Goal: Task Accomplishment & Management: Manage account settings

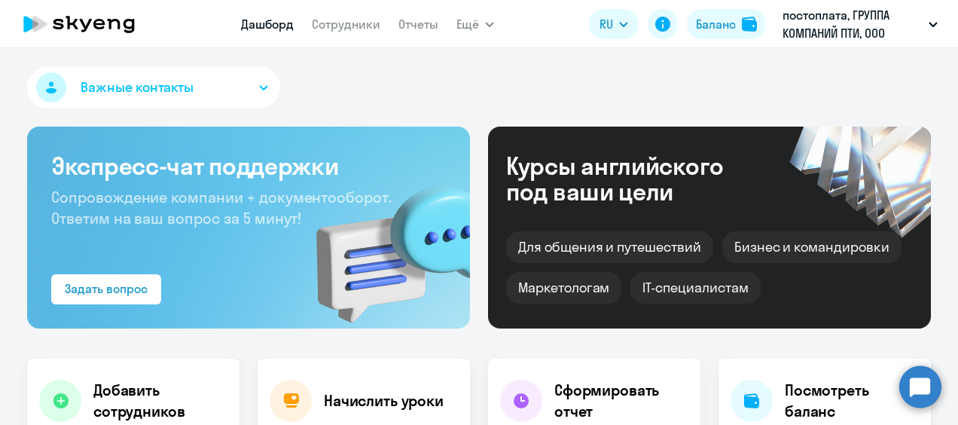
select select "30"
click at [933, 21] on button "постоплата, ГРУППА КОМПАНИЙ ПТИ, ООО" at bounding box center [860, 24] width 170 height 36
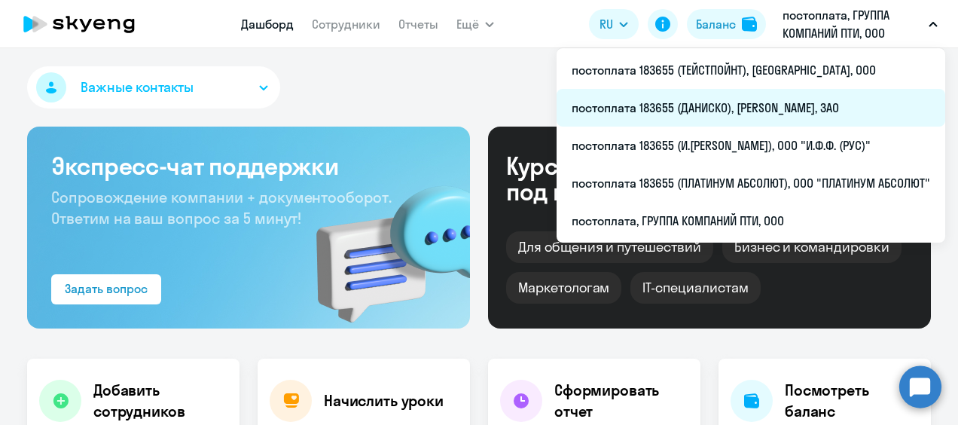
click at [743, 110] on li "постоплата 183655 (ДАНИСКО), [PERSON_NAME], ЗАО" at bounding box center [750, 108] width 388 height 38
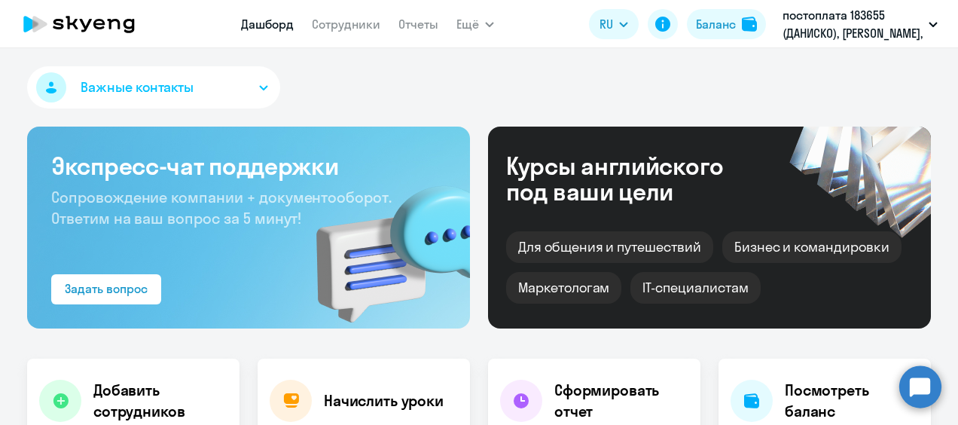
drag, startPoint x: 356, startPoint y: 24, endPoint x: 369, endPoint y: 38, distance: 19.2
click at [356, 26] on link "Сотрудники" at bounding box center [346, 24] width 69 height 15
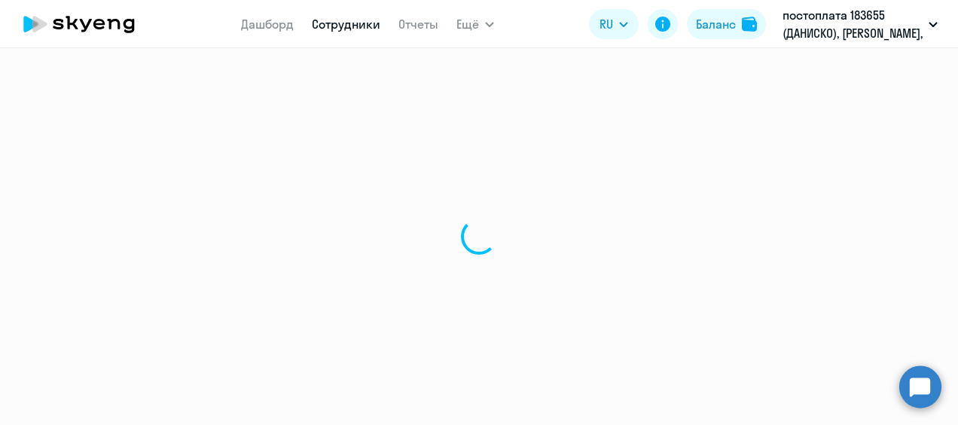
select select "30"
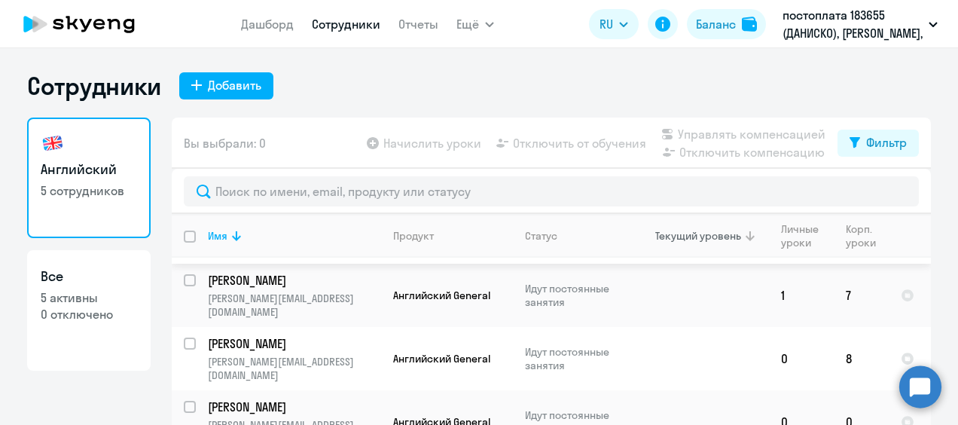
scroll to position [63, 0]
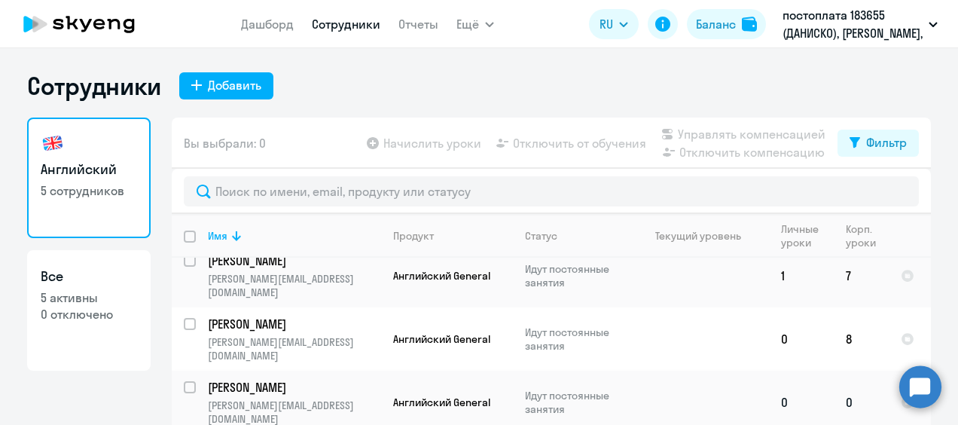
click at [190, 381] on input "select row 42175677" at bounding box center [199, 396] width 30 height 30
checkbox input "true"
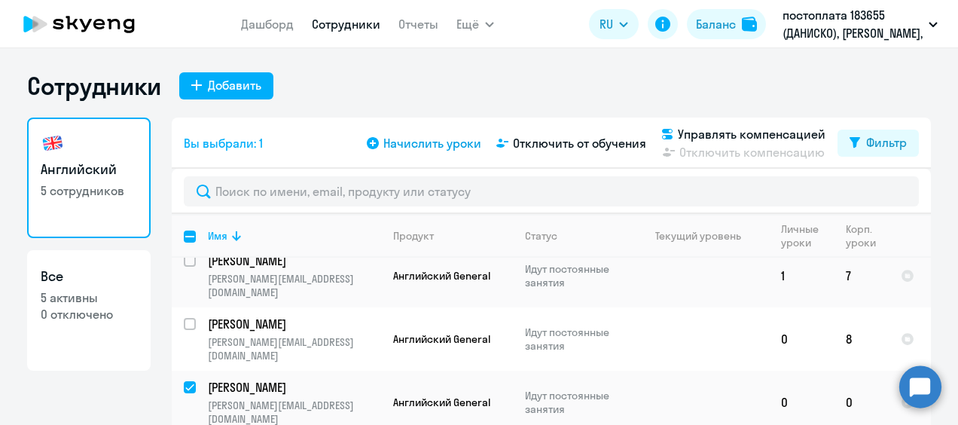
click at [434, 142] on span "Начислить уроки" at bounding box center [432, 143] width 98 height 18
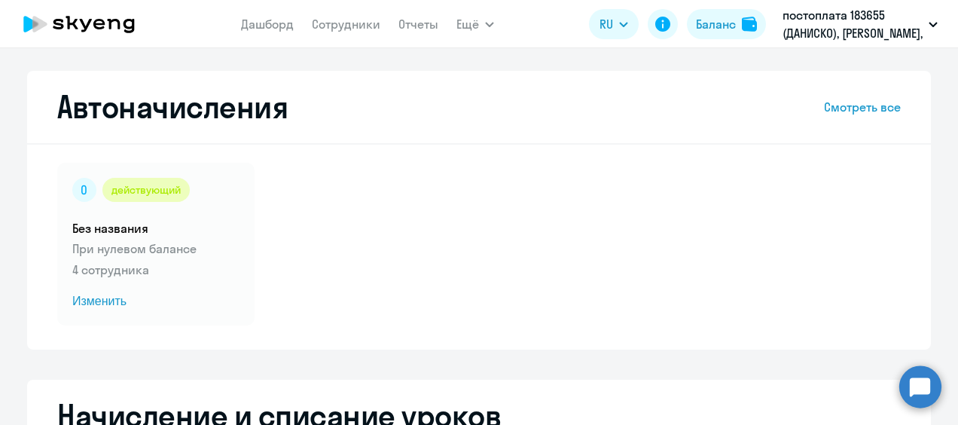
select select "10"
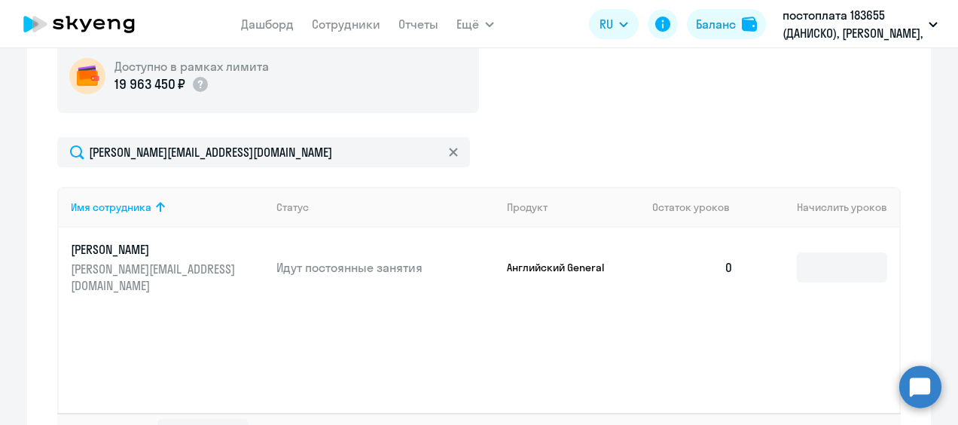
scroll to position [527, 0]
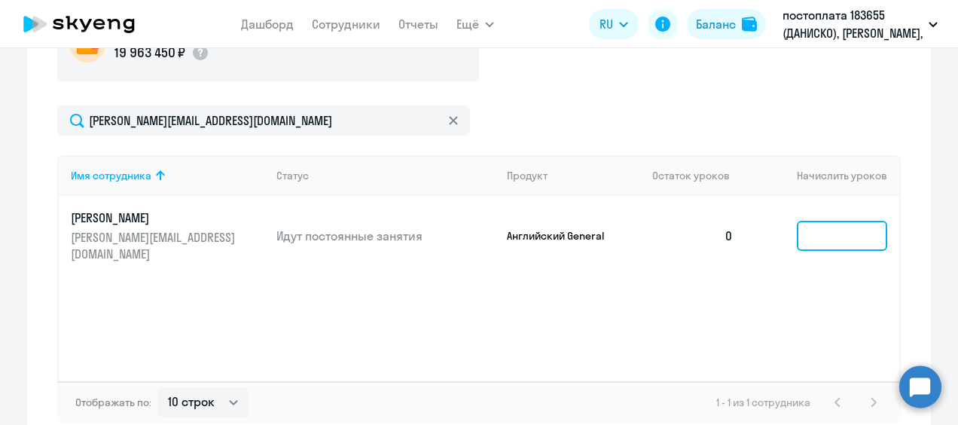
click at [854, 234] on input at bounding box center [841, 236] width 90 height 30
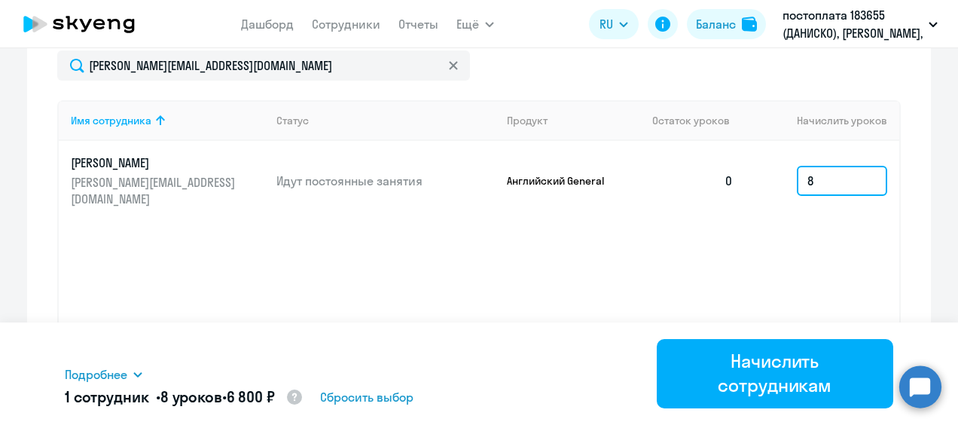
scroll to position [610, 0]
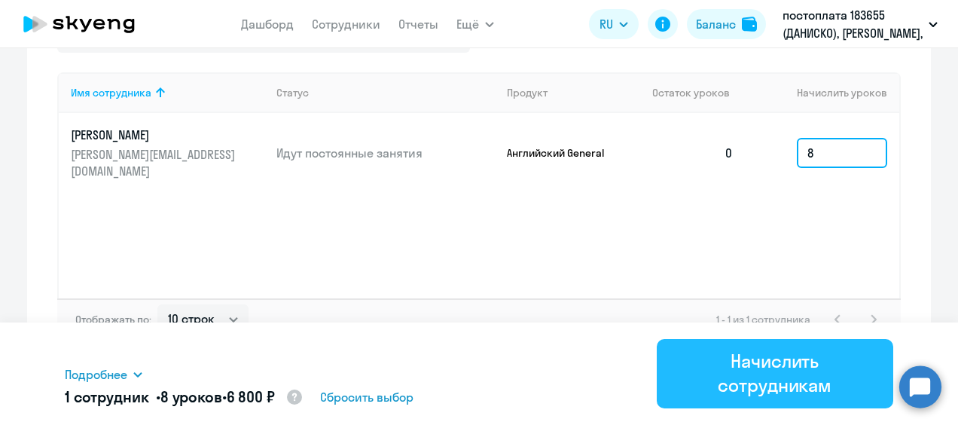
type input "8"
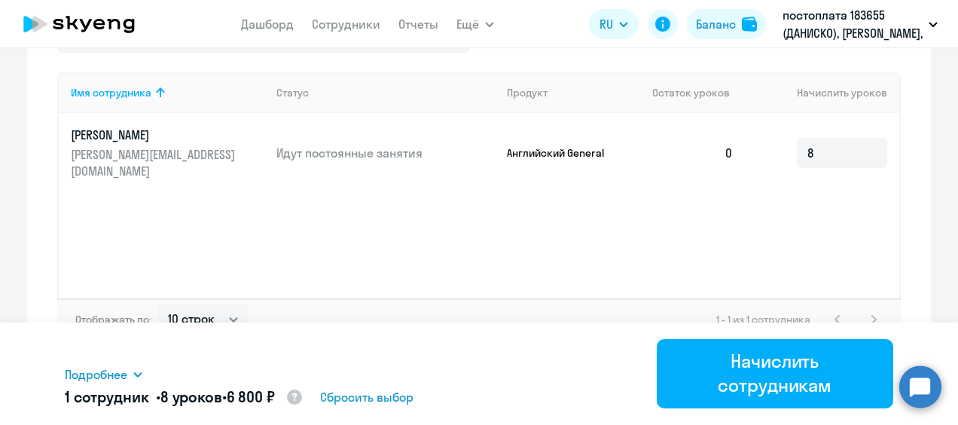
drag, startPoint x: 766, startPoint y: 363, endPoint x: 766, endPoint y: 329, distance: 33.9
click at [766, 362] on div "Начислить сотрудникам" at bounding box center [775, 373] width 195 height 48
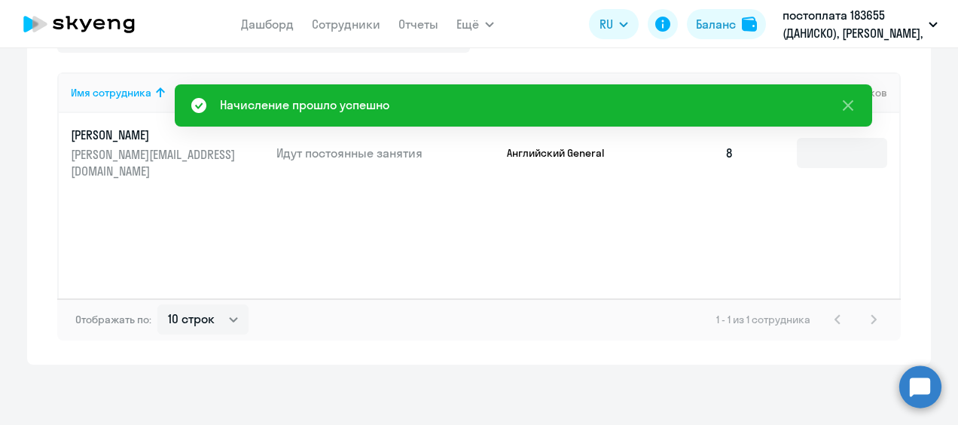
drag, startPoint x: 846, startPoint y: 102, endPoint x: 828, endPoint y: 99, distance: 18.3
click at [845, 102] on icon at bounding box center [847, 105] width 11 height 11
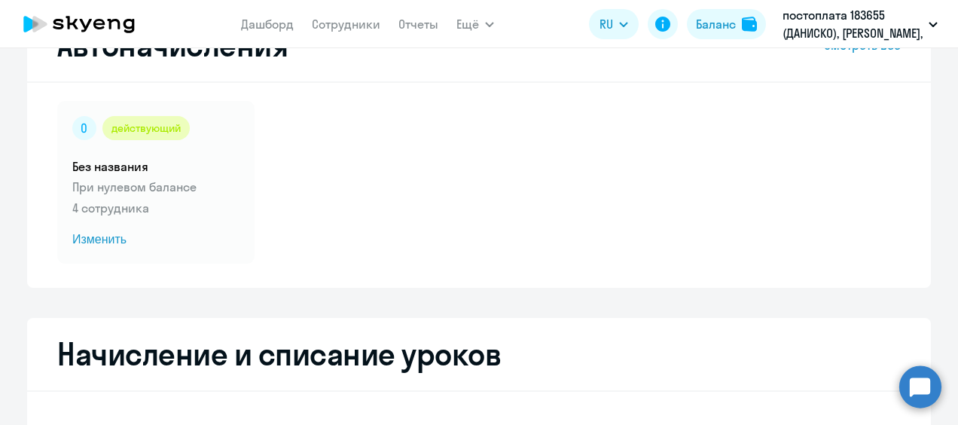
scroll to position [0, 0]
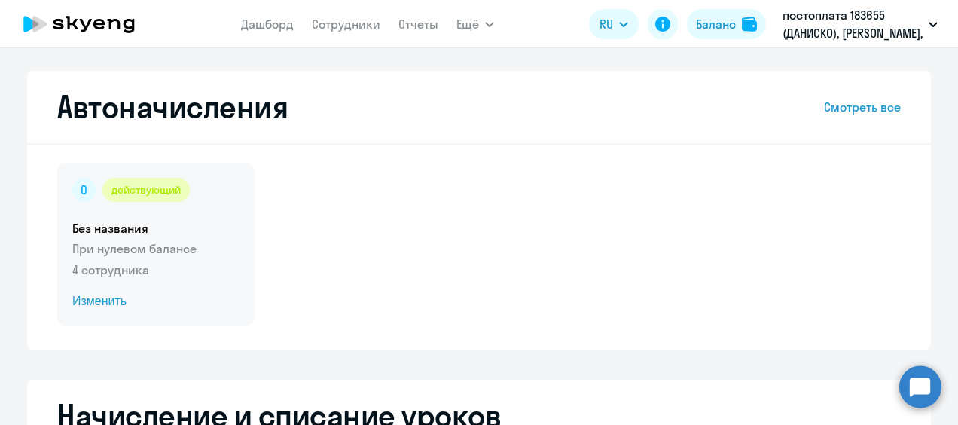
click at [100, 304] on span "Изменить" at bounding box center [155, 301] width 167 height 18
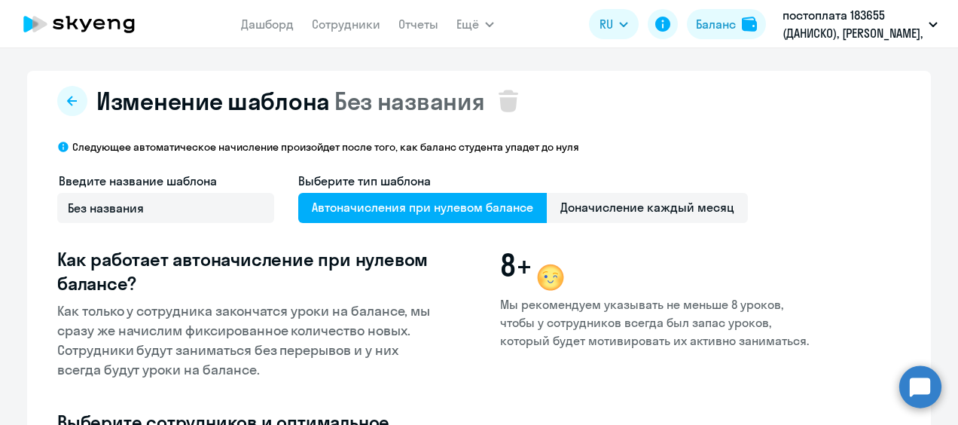
select select "10"
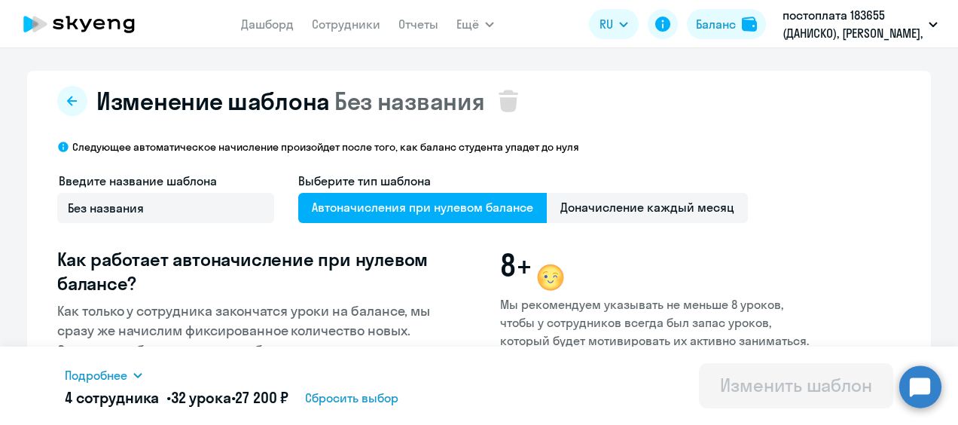
click at [404, 207] on span "Автоначисления при нулевом балансе" at bounding box center [422, 208] width 248 height 30
click at [0, 0] on input "Автоначисления при нулевом балансе" at bounding box center [0, 0] width 0 height 0
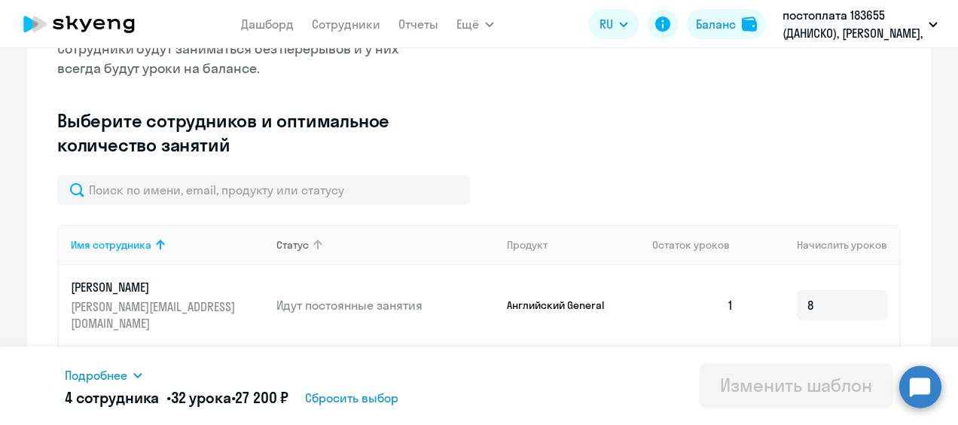
scroll to position [452, 0]
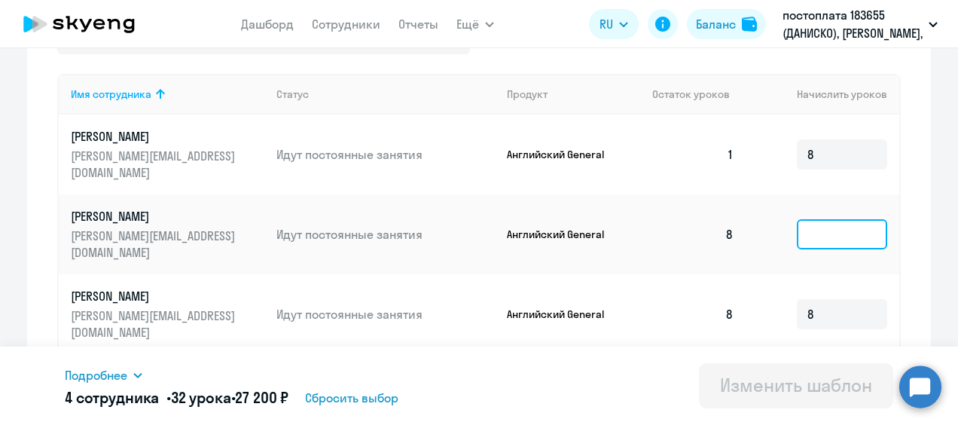
click at [813, 219] on input at bounding box center [841, 234] width 90 height 30
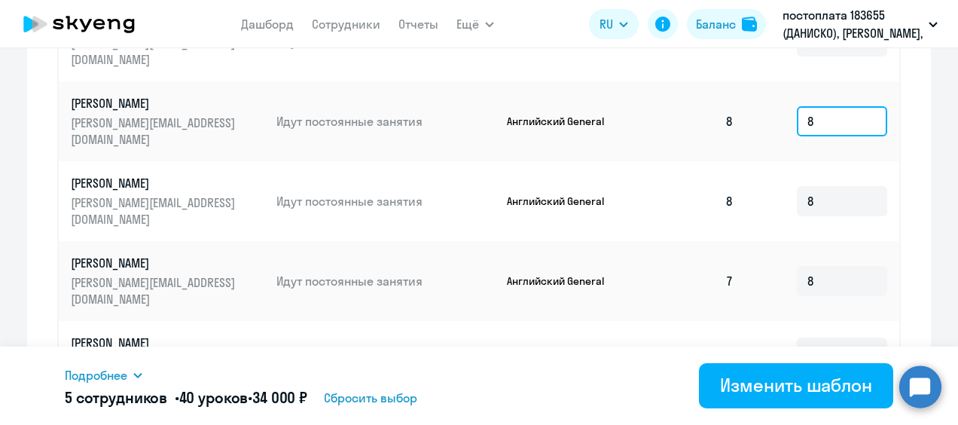
scroll to position [584, 0]
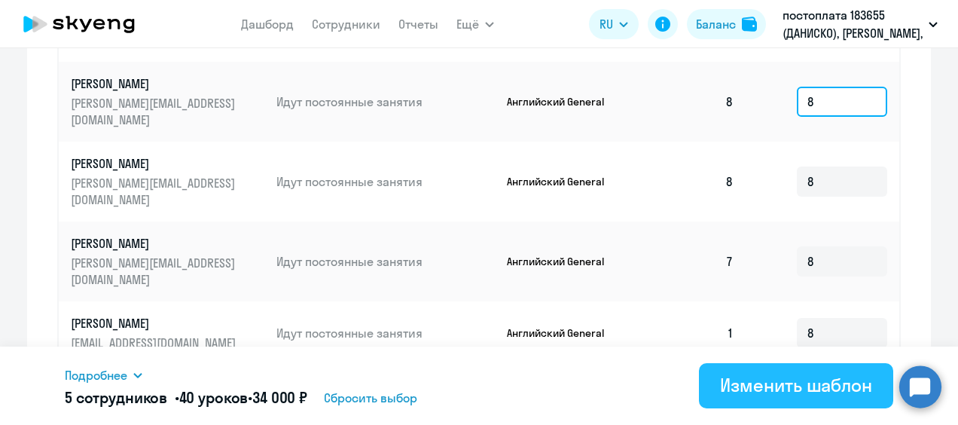
type input "8"
click at [770, 379] on div "Изменить шаблон" at bounding box center [796, 385] width 152 height 24
